Goal: Task Accomplishment & Management: Manage account settings

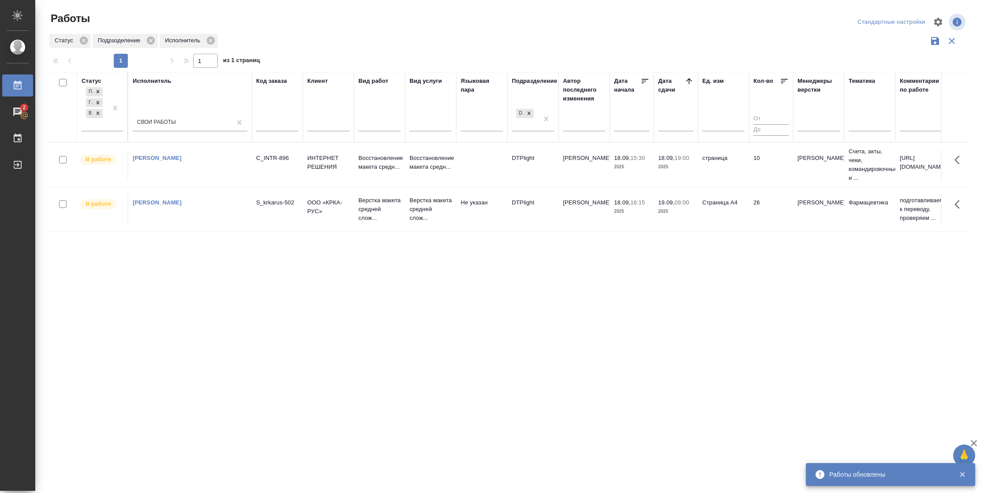
click at [719, 161] on td "страница" at bounding box center [723, 164] width 51 height 31
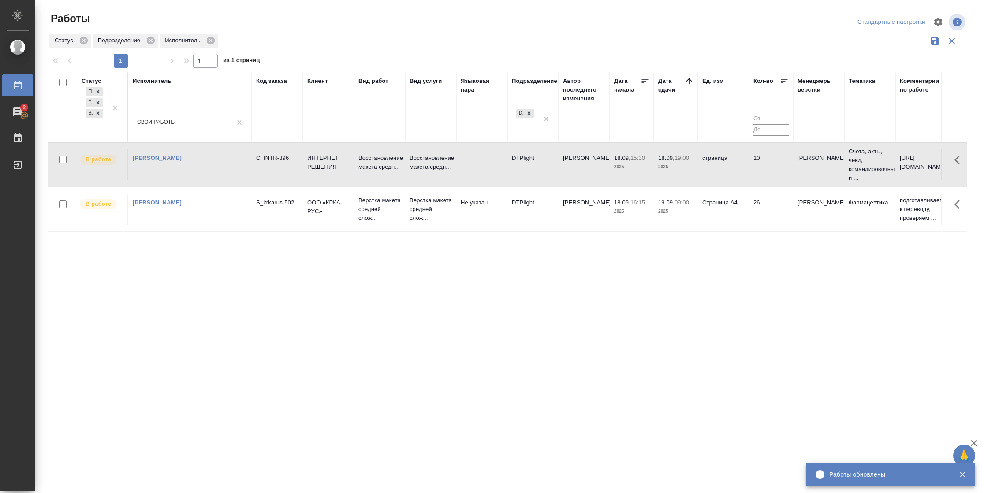
click at [719, 161] on td "страница" at bounding box center [723, 164] width 51 height 31
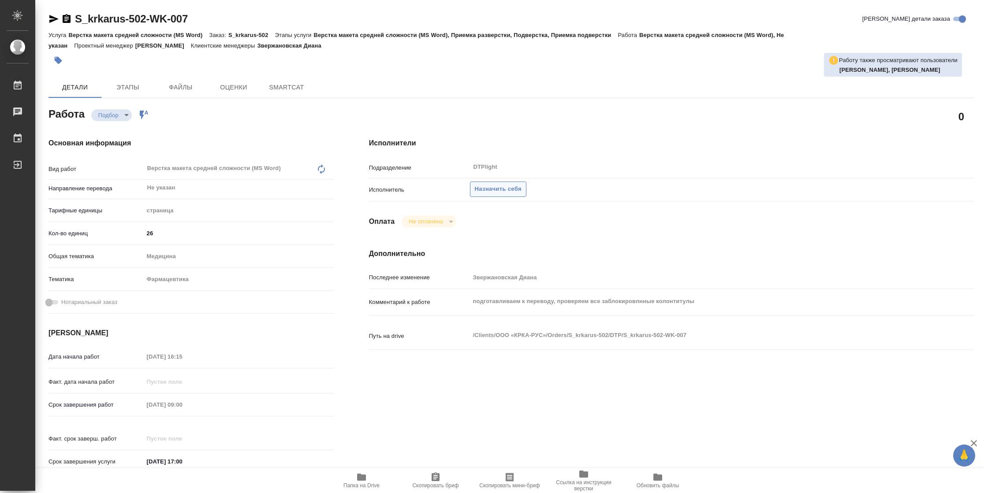
type textarea "x"
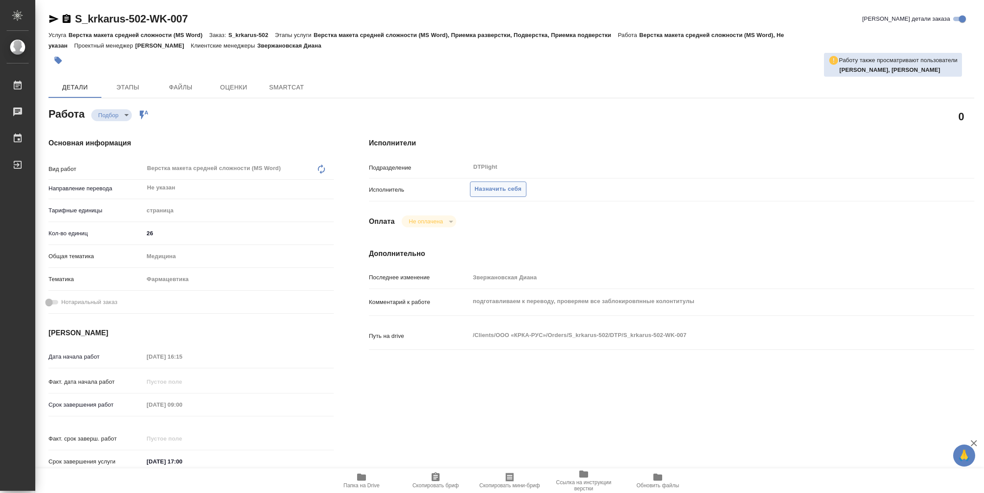
click at [494, 191] on span "Назначить себя" at bounding box center [498, 189] width 47 height 10
type textarea "x"
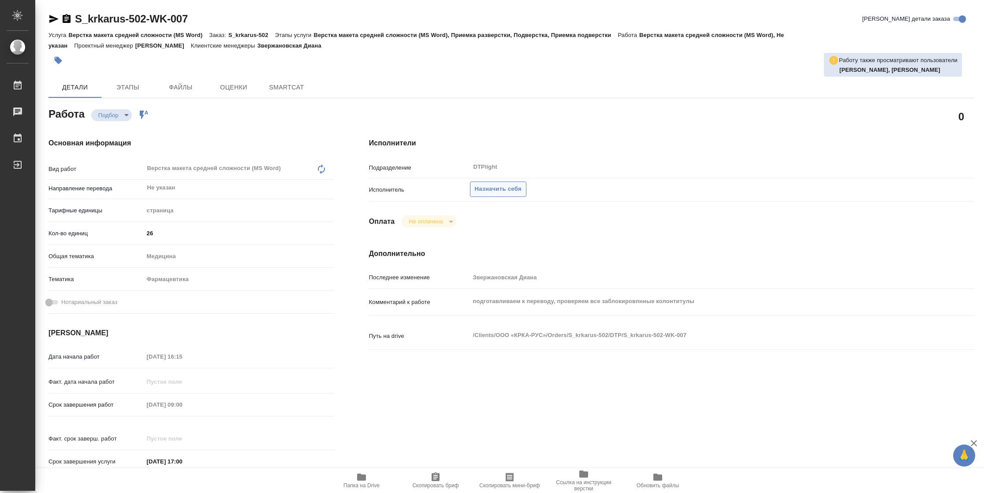
type textarea "x"
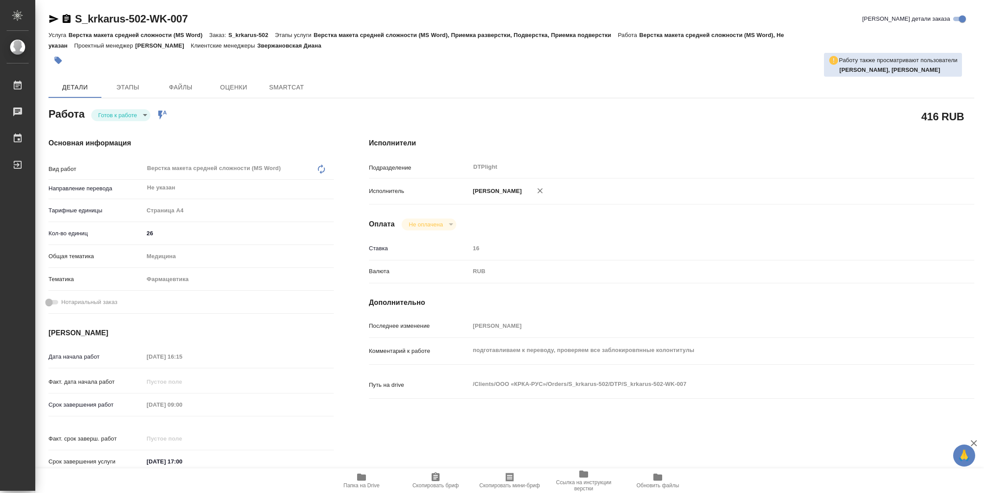
type textarea "x"
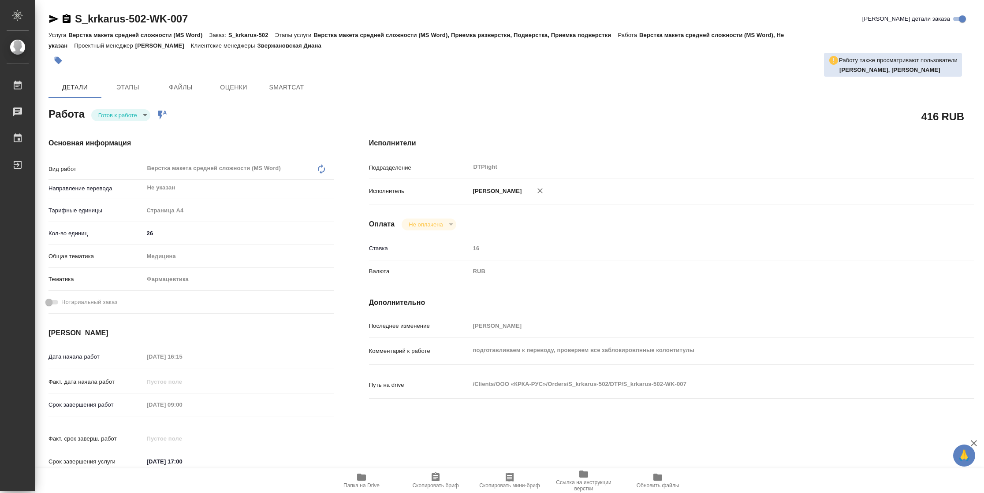
type textarea "x"
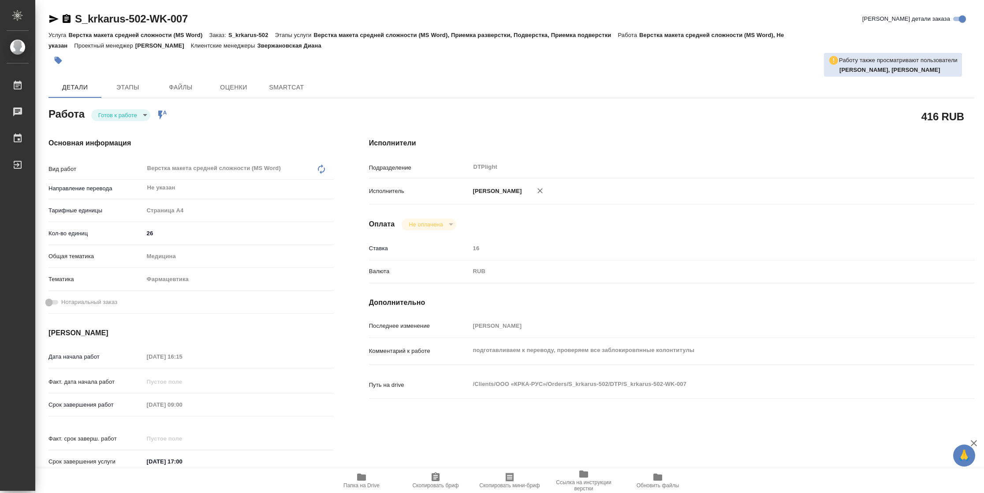
type textarea "x"
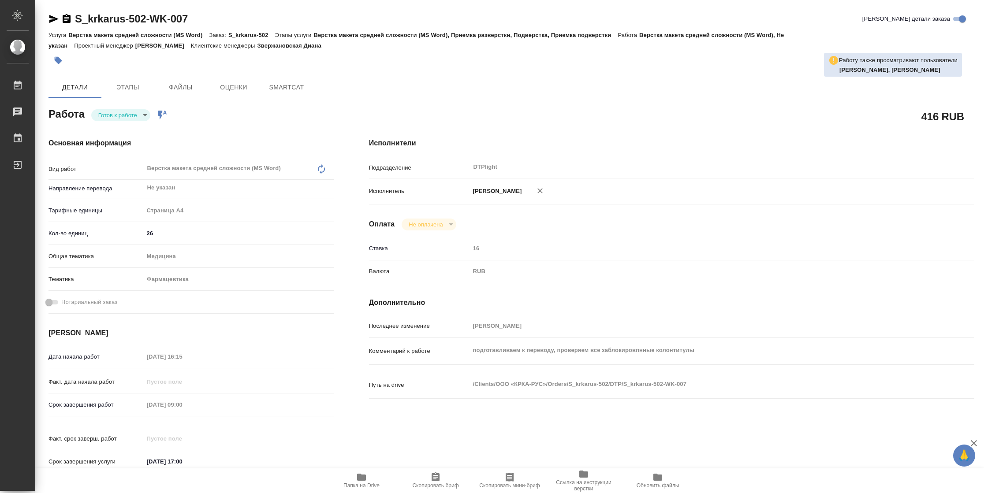
type textarea "x"
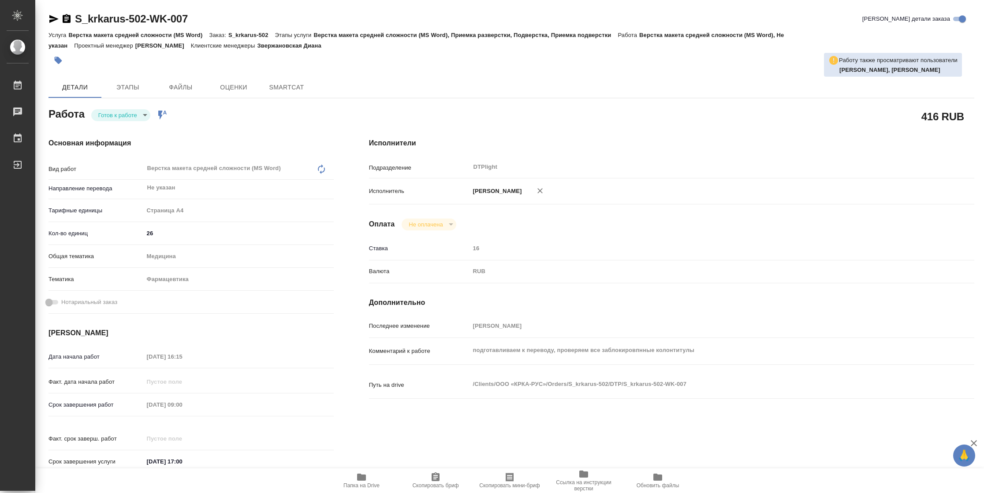
type textarea "x"
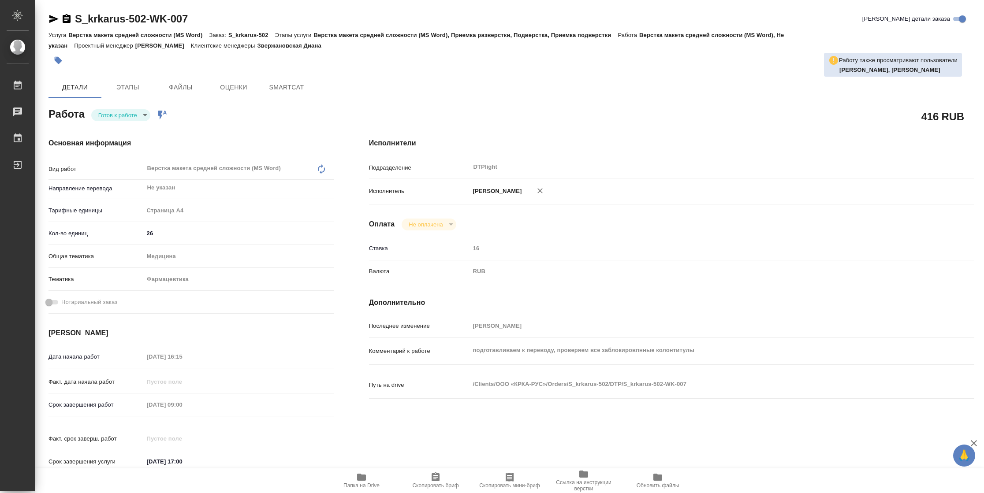
type textarea "x"
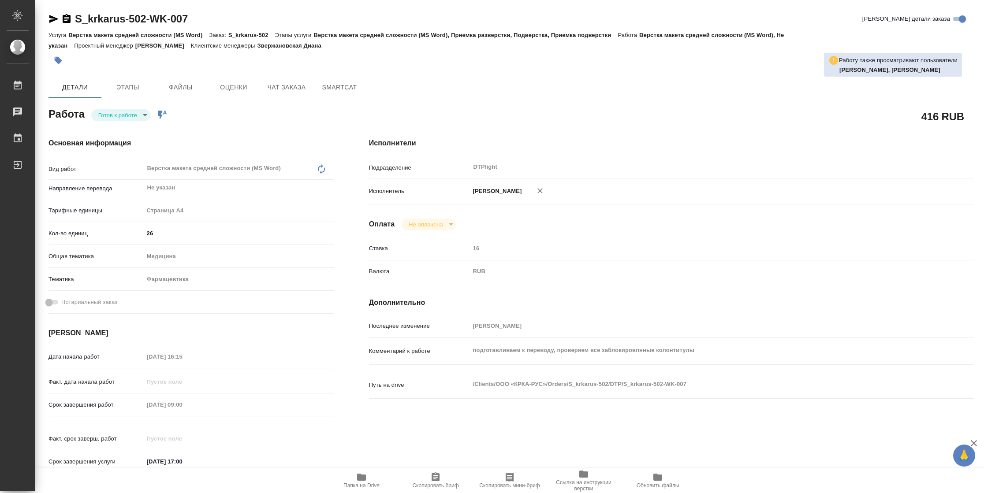
click at [94, 115] on body "🙏 .cls-1 fill:#fff; AWATERA Vasilyeva Natalia Работы Чаты График Выйти S_krkaru…" at bounding box center [492, 246] width 984 height 493
type textarea "x"
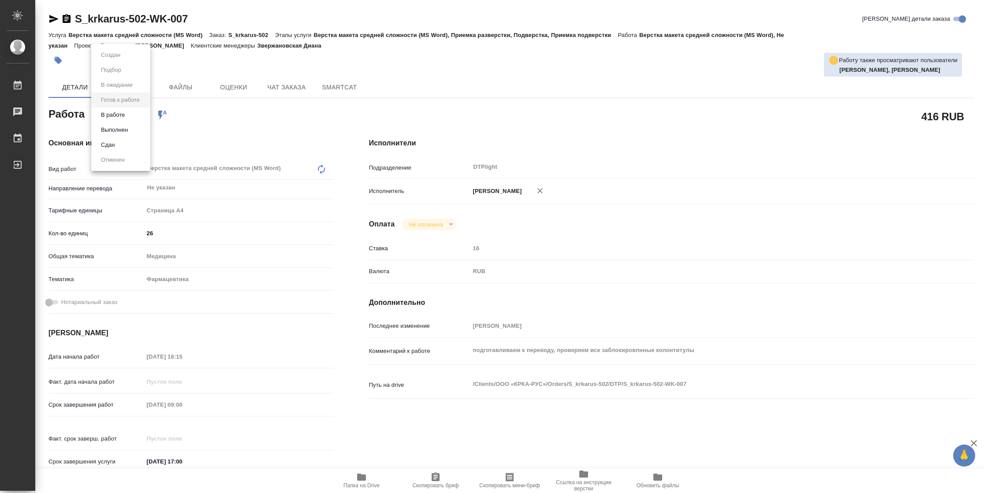
type textarea "x"
click at [99, 115] on button "В работе" at bounding box center [112, 115] width 29 height 10
type textarea "x"
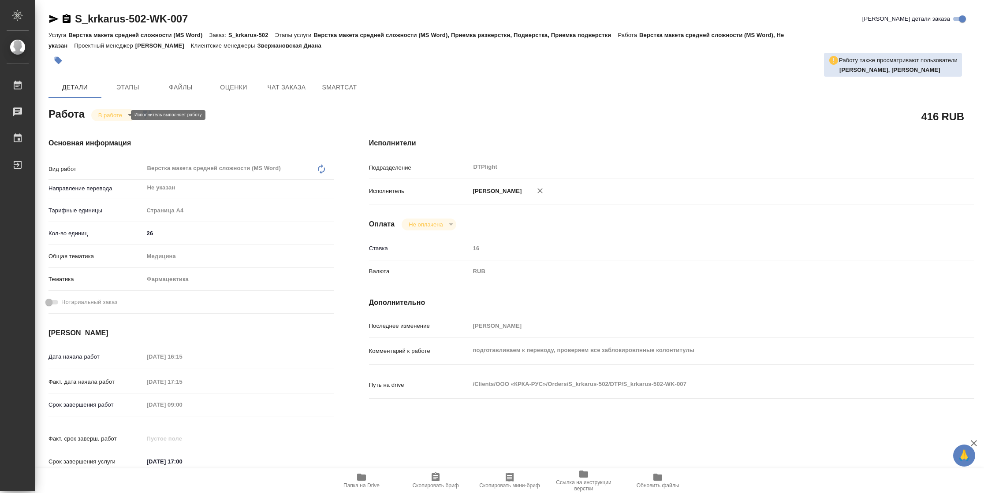
type textarea "x"
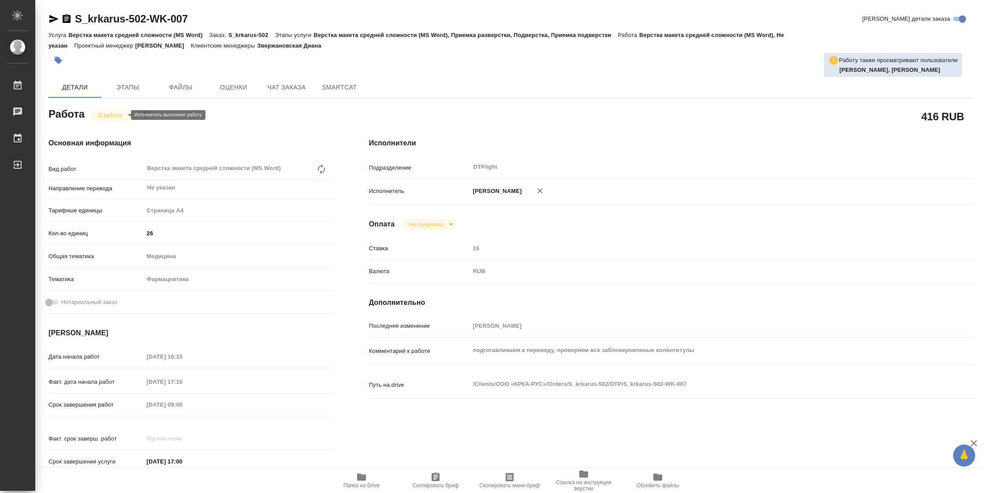
type textarea "x"
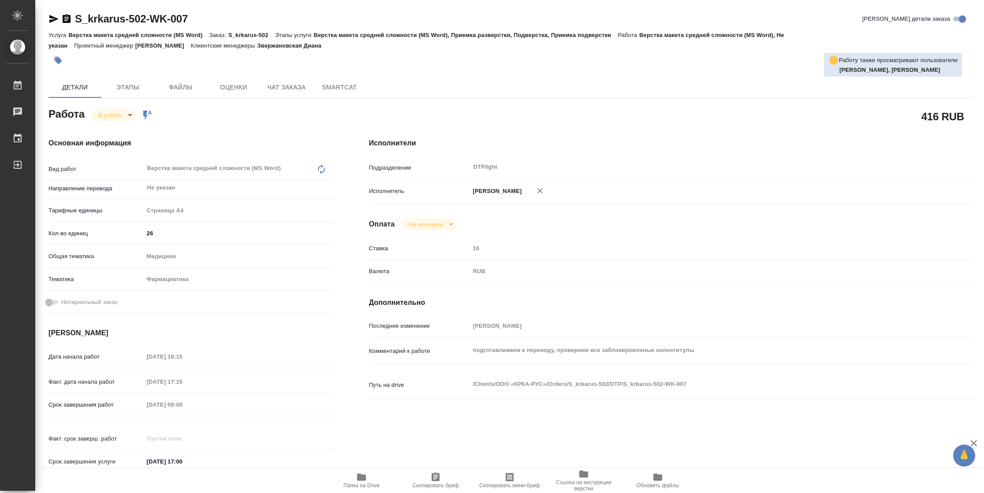
type textarea "x"
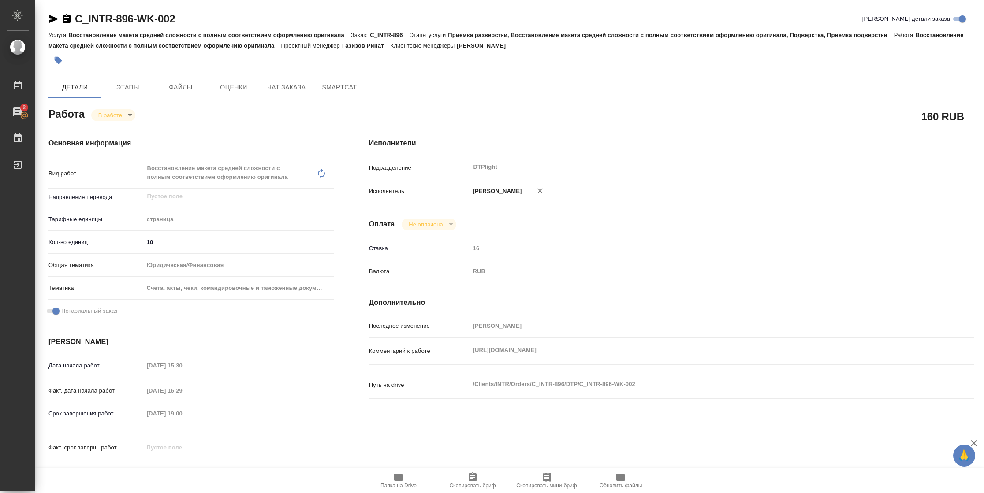
scroll to position [267, 0]
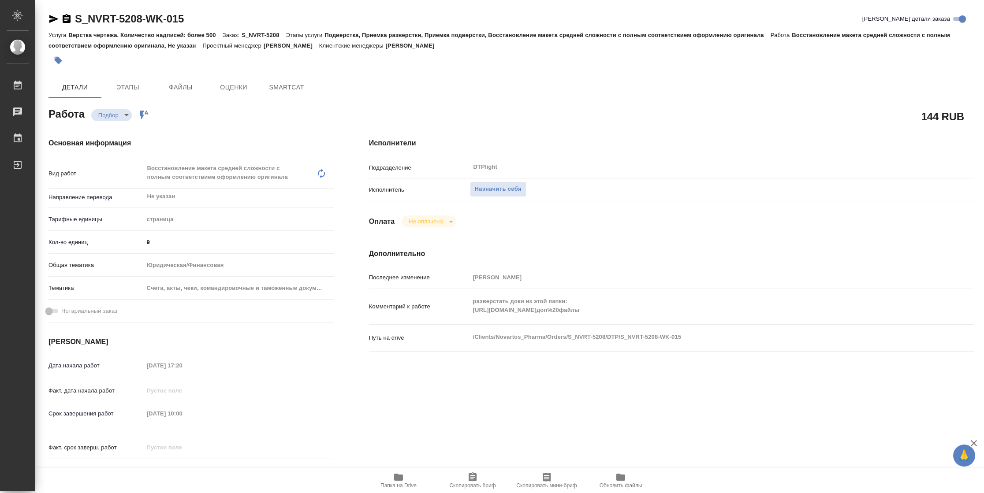
type textarea "x"
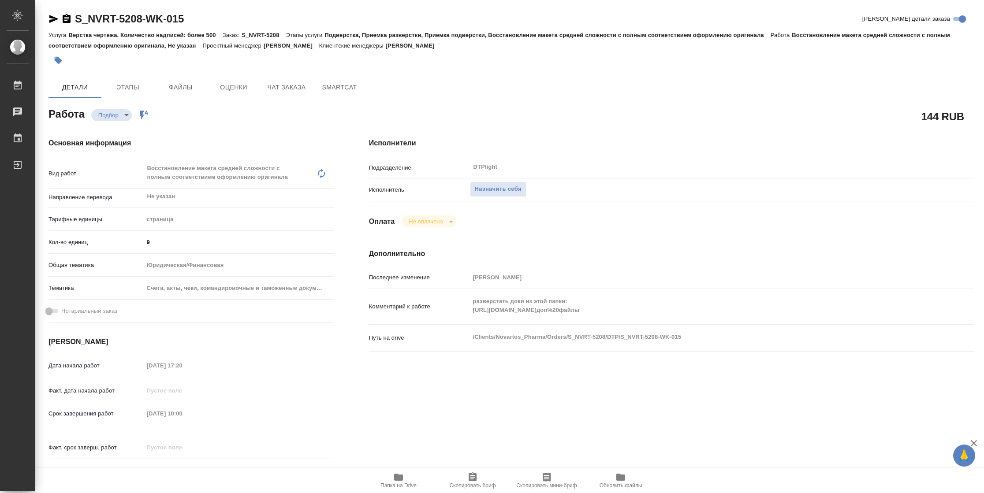
type textarea "x"
